Goal: Communication & Community: Answer question/provide support

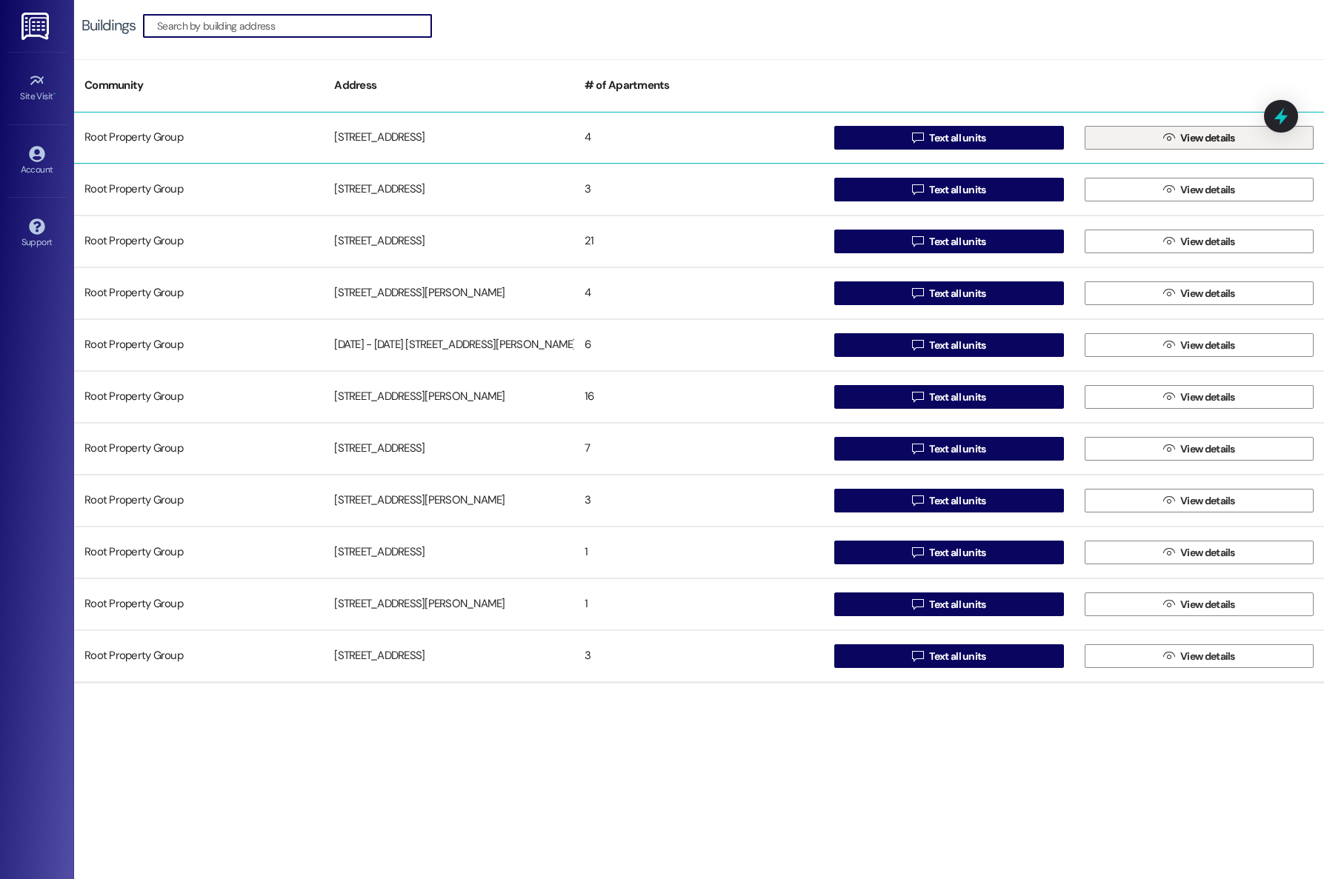
click at [1119, 132] on button " View details" at bounding box center [1198, 138] width 229 height 24
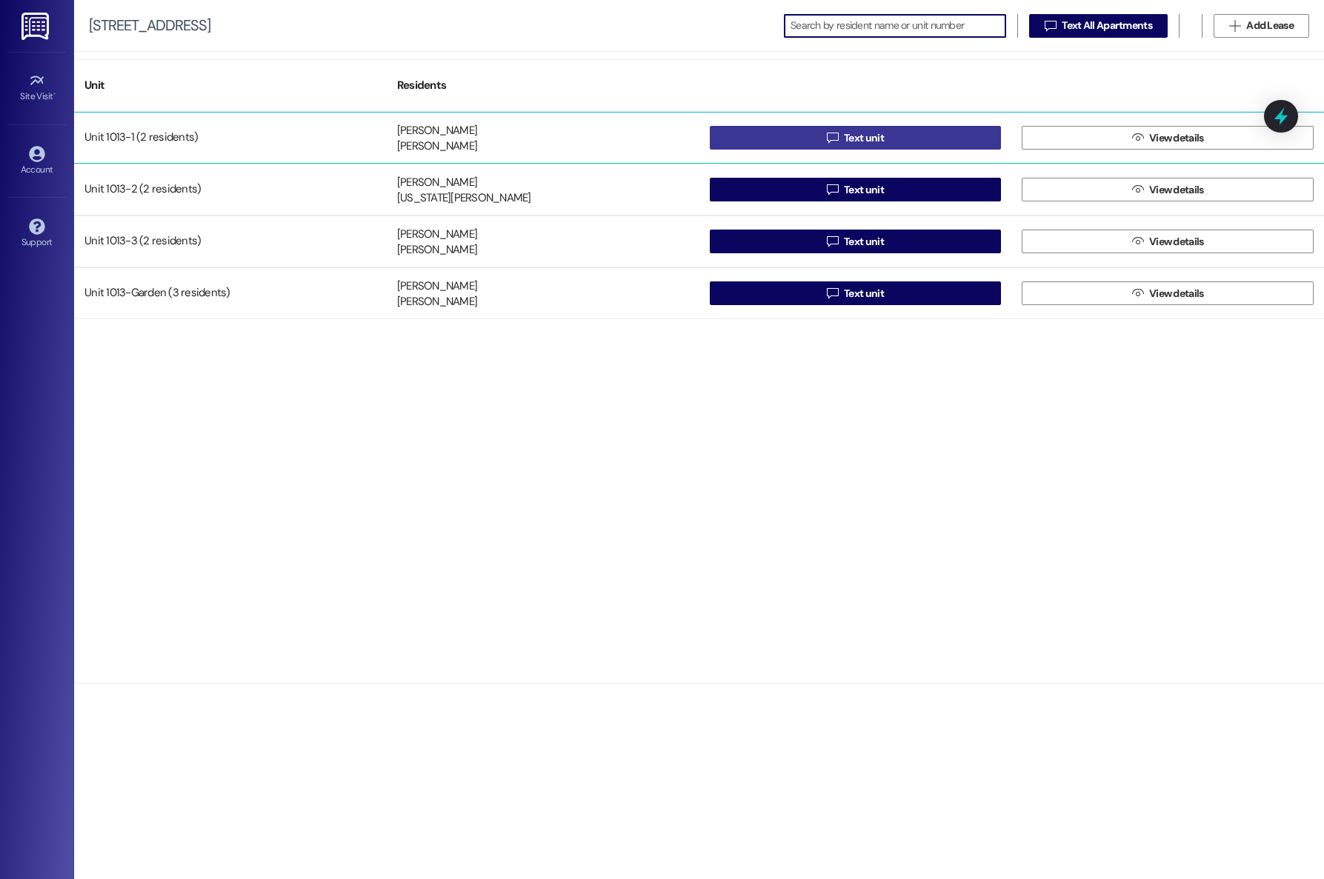
click at [836, 139] on icon "" at bounding box center [832, 138] width 11 height 12
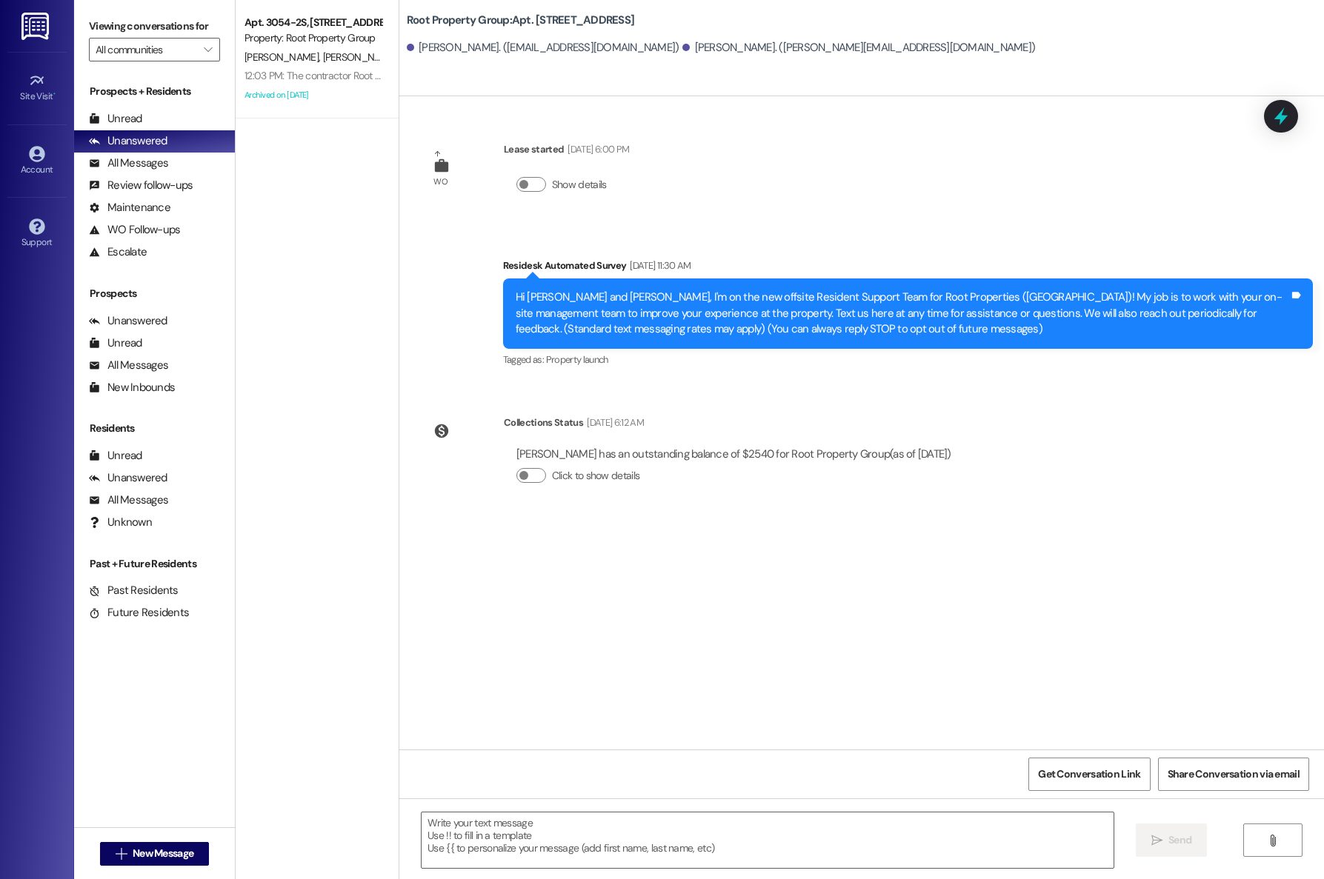
type textarea "Fetching suggested responses. Please feel free to read through the conversation…"
click at [142, 159] on div "All Messages" at bounding box center [128, 164] width 79 height 16
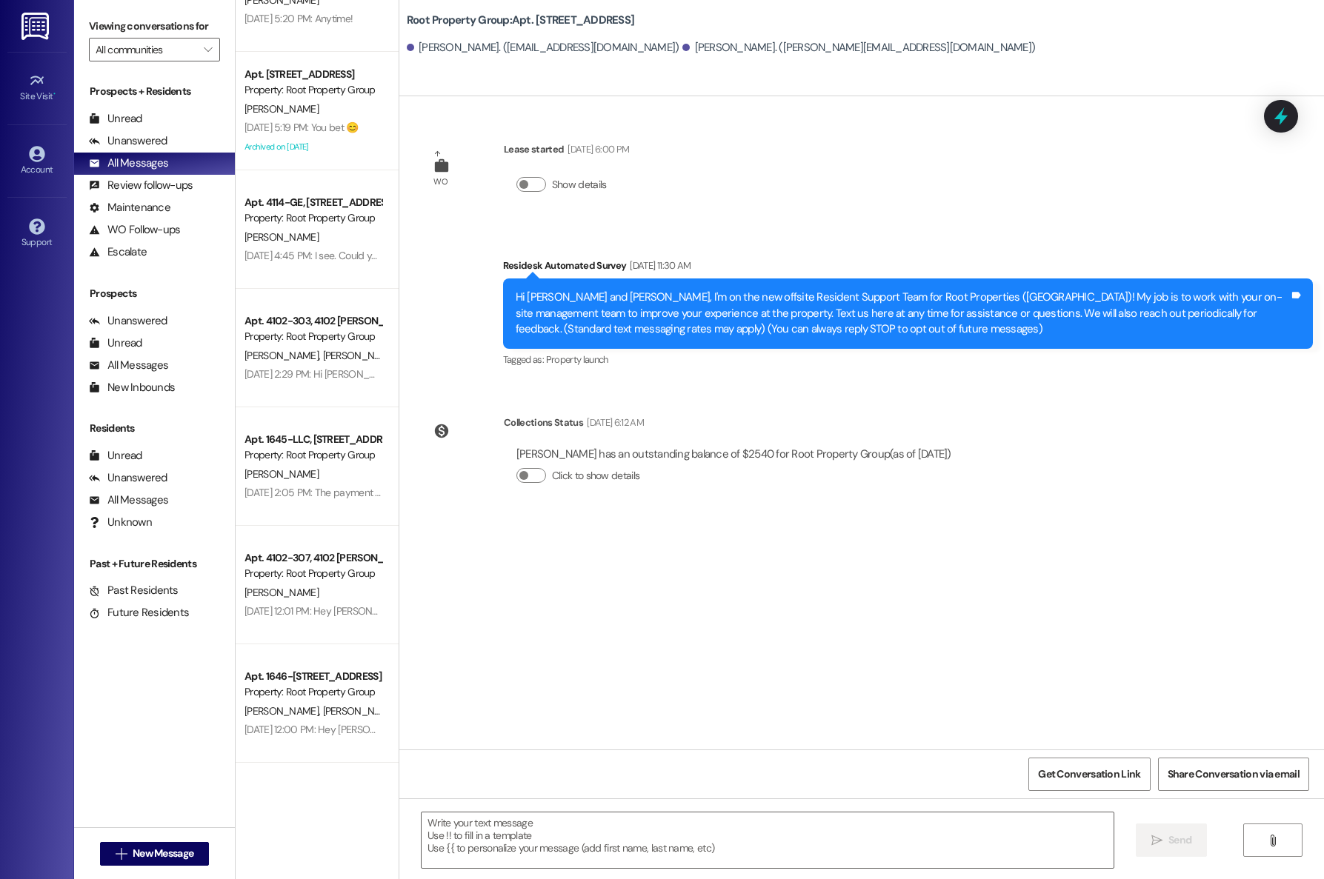
scroll to position [2469, 0]
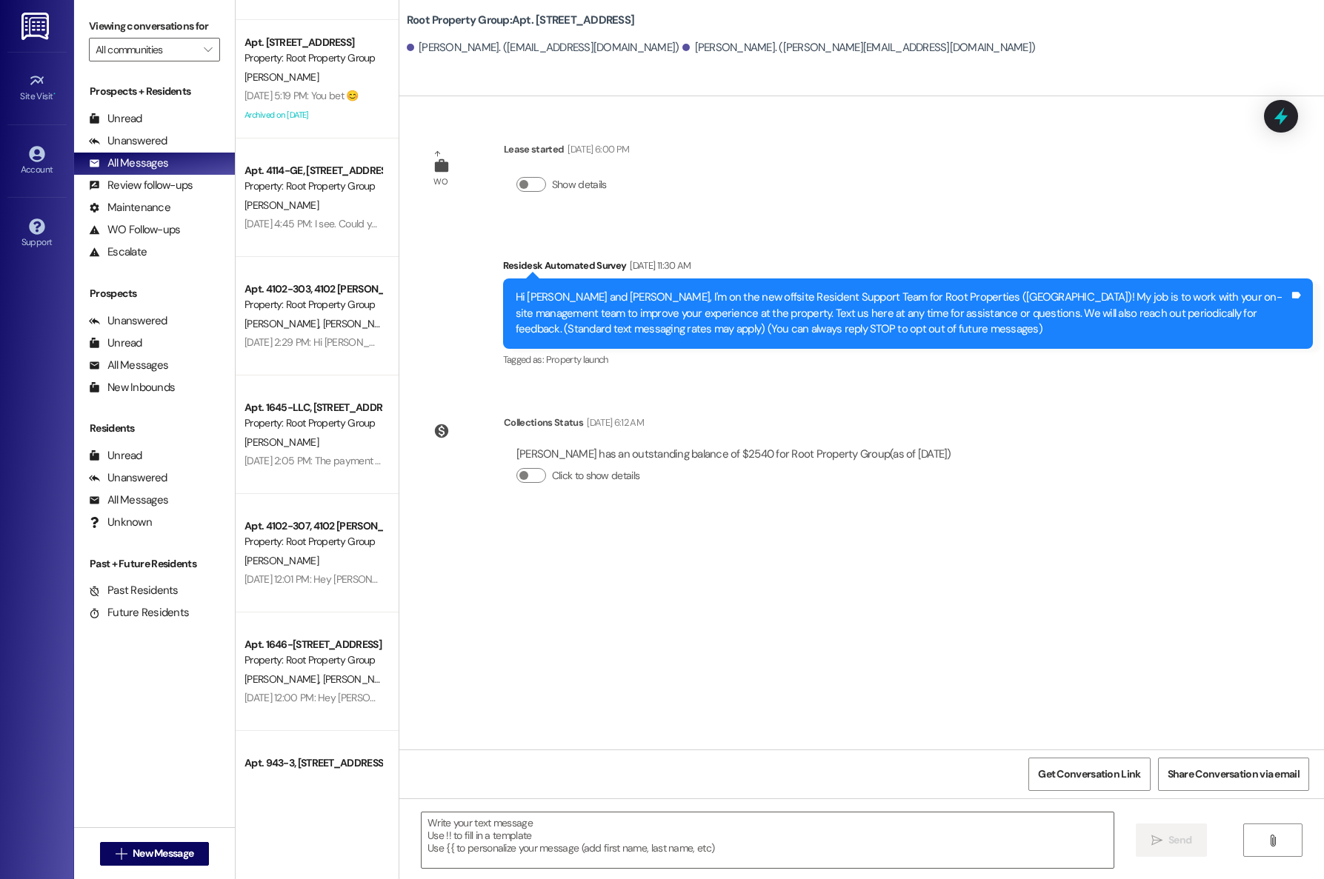
click at [293, 556] on div "[PERSON_NAME]" at bounding box center [313, 561] width 140 height 19
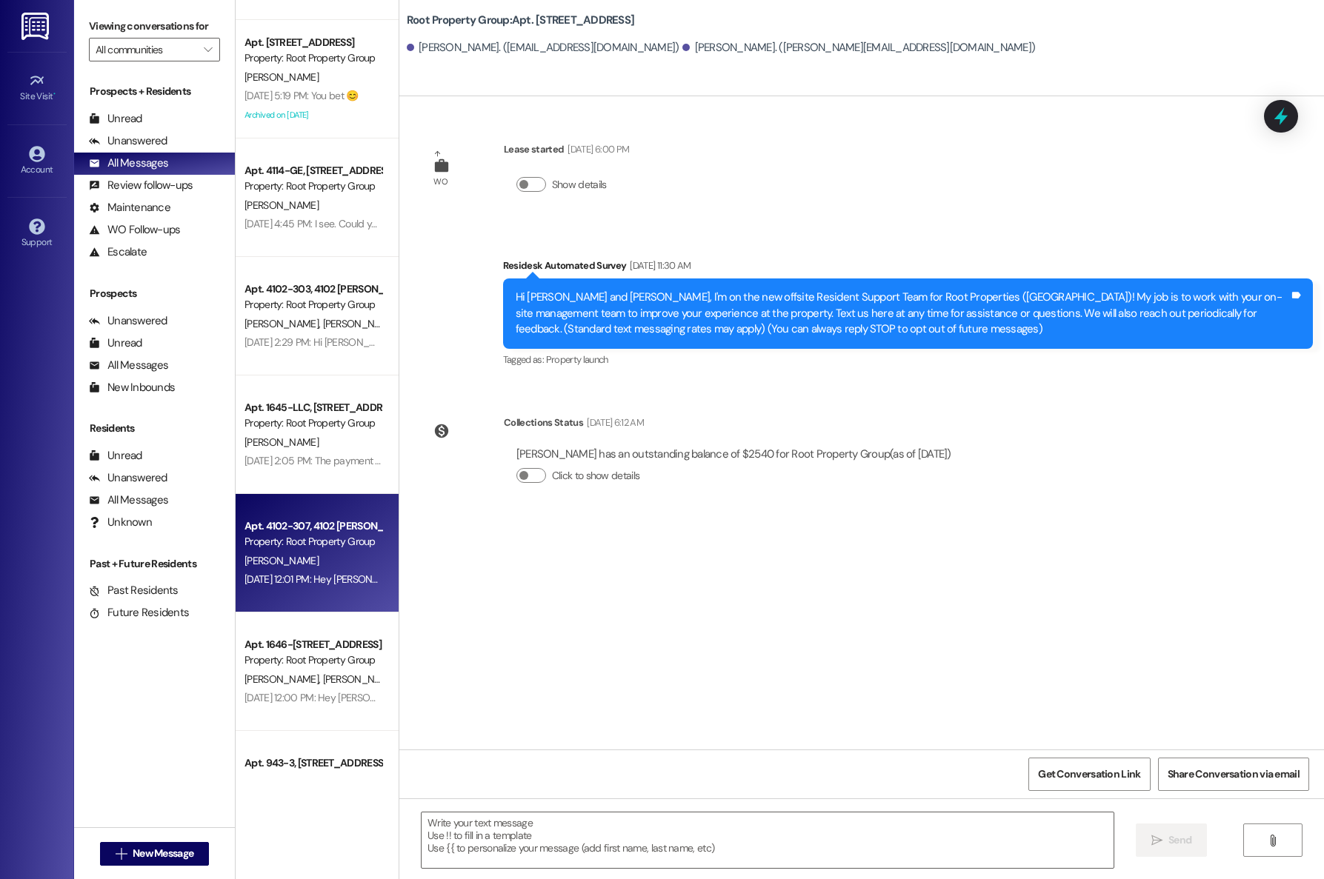
type textarea "Fetching suggested responses. Please feel free to read through the conversation…"
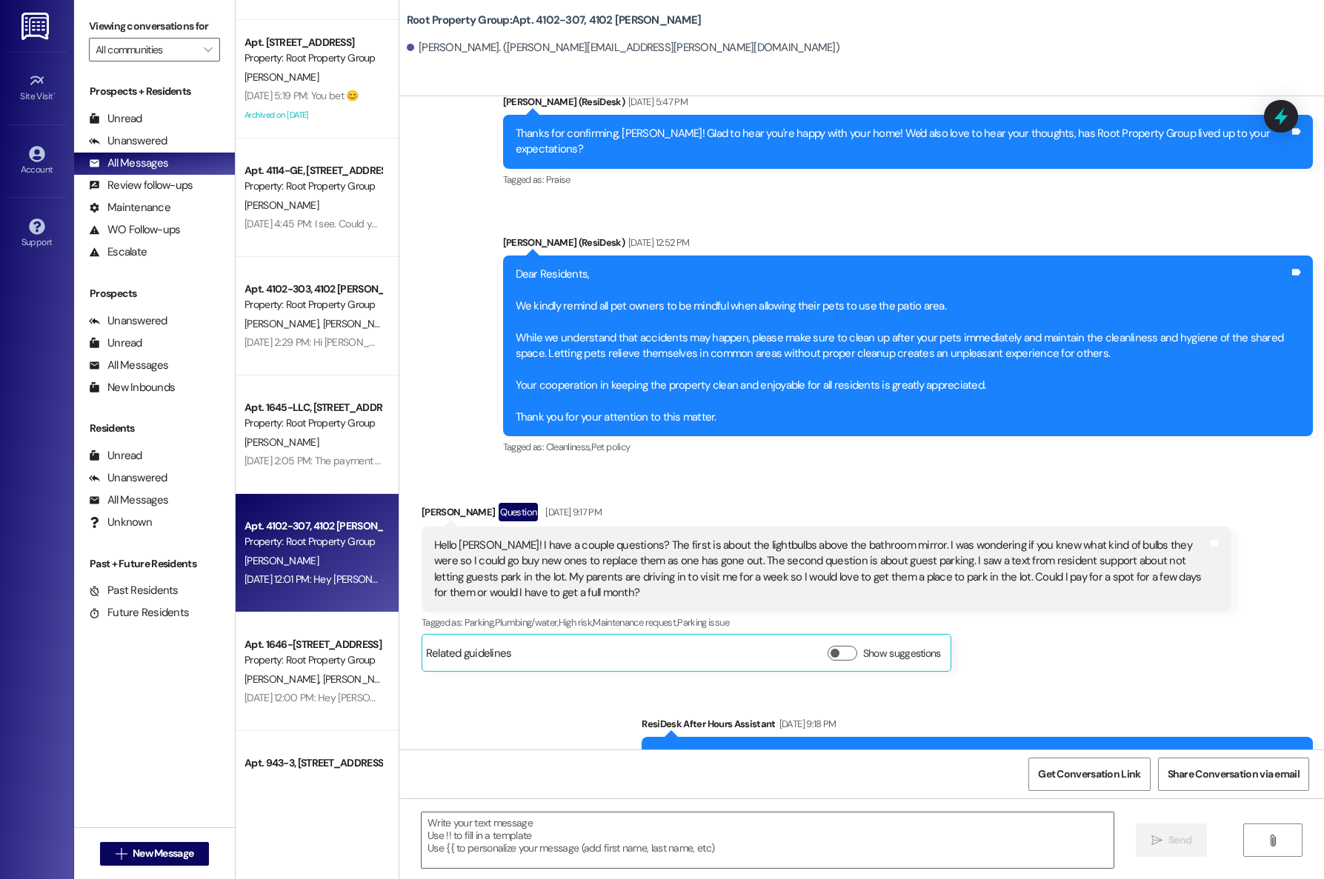
scroll to position [1489, 0]
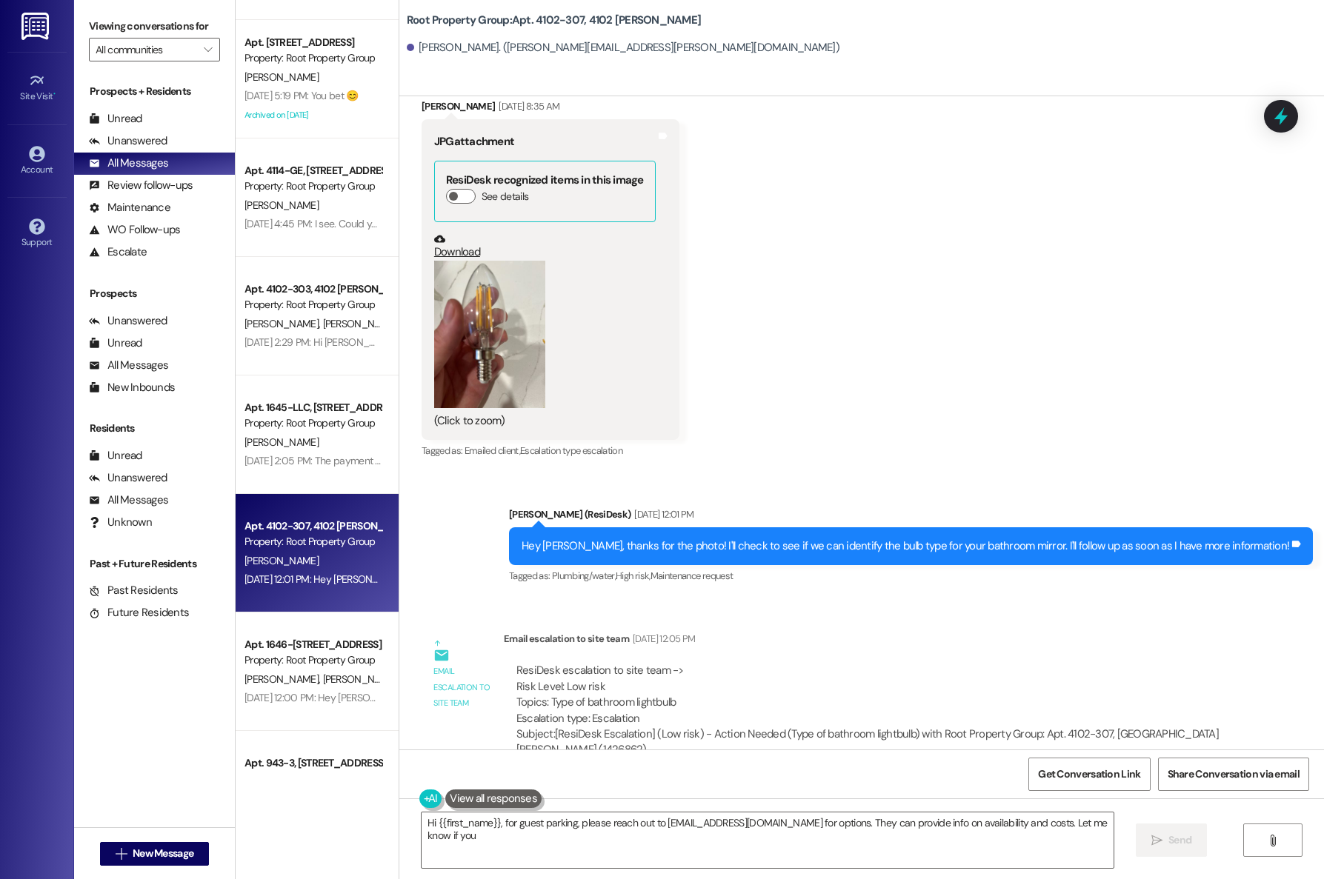
click at [447, 233] on link "Download" at bounding box center [544, 246] width 221 height 26
type textarea "Hi {{first_name}}, for guest parking, please reach out to [EMAIL_ADDRESS][DOMAI…"
